Goal: Check status: Check status

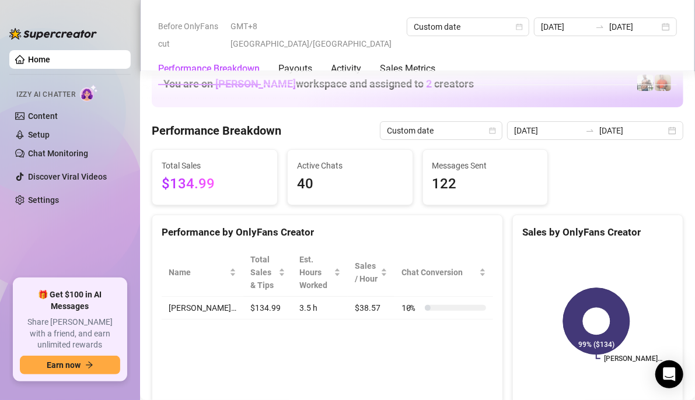
scroll to position [1634, 0]
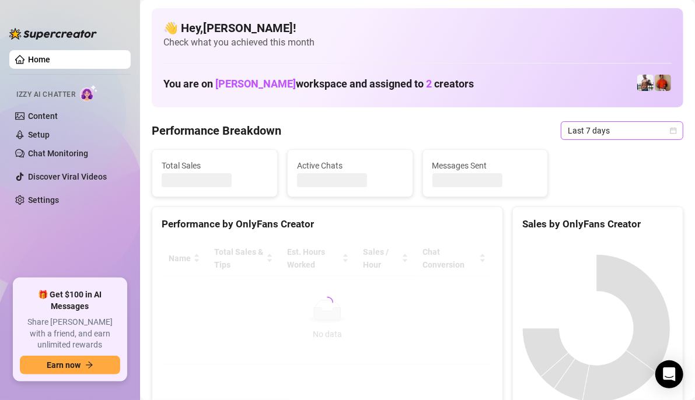
click at [670, 130] on icon "calendar" at bounding box center [673, 130] width 6 height 6
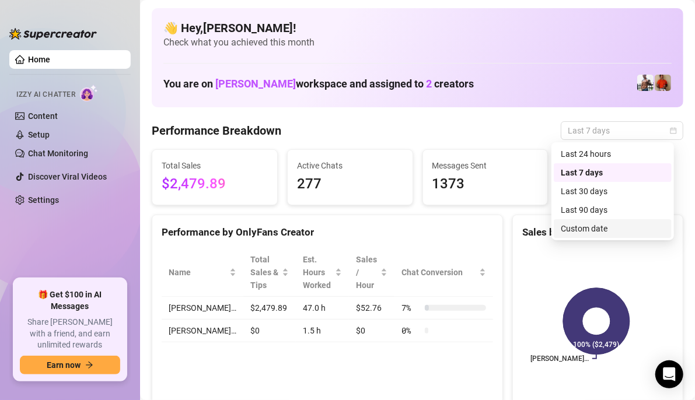
click at [623, 228] on div "Custom date" at bounding box center [613, 228] width 104 height 13
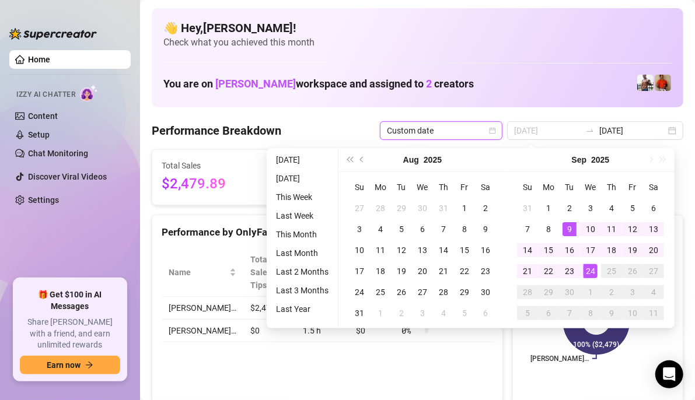
type input "[DATE]"
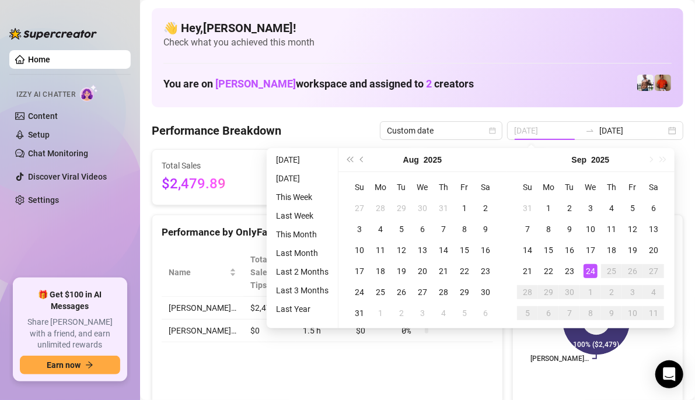
click at [592, 269] on div "24" at bounding box center [591, 271] width 14 height 14
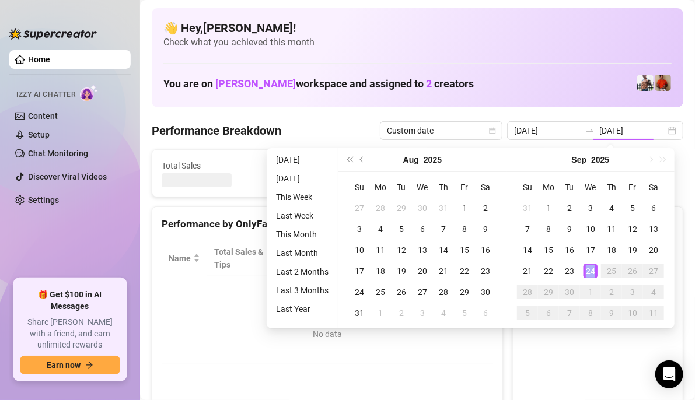
type input "[DATE]"
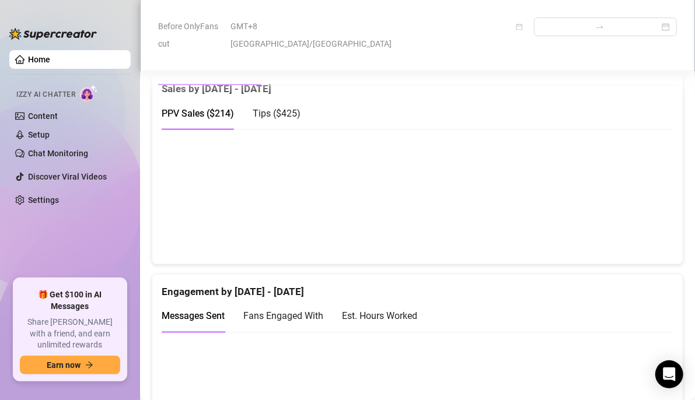
scroll to position [584, 0]
